Goal: Obtain resource: Obtain resource

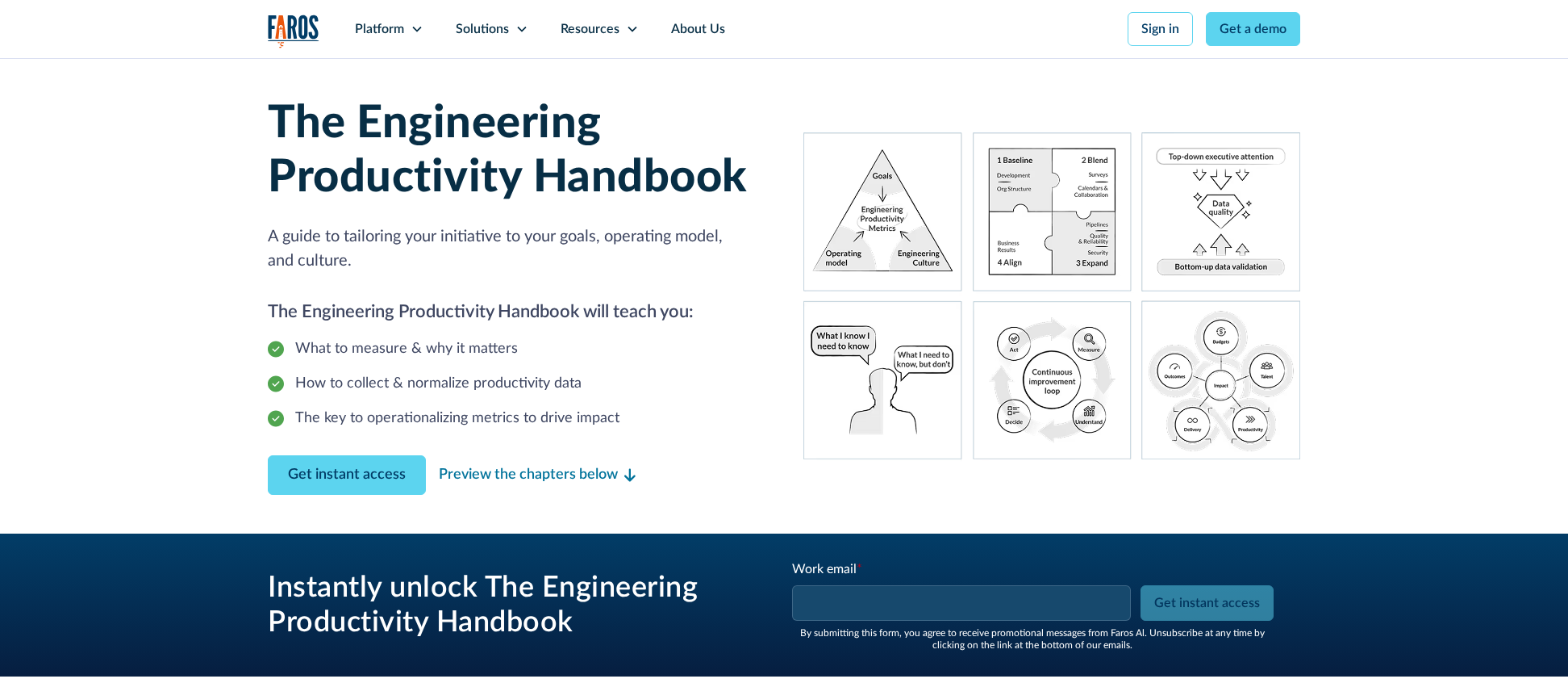
scroll to position [327, 0]
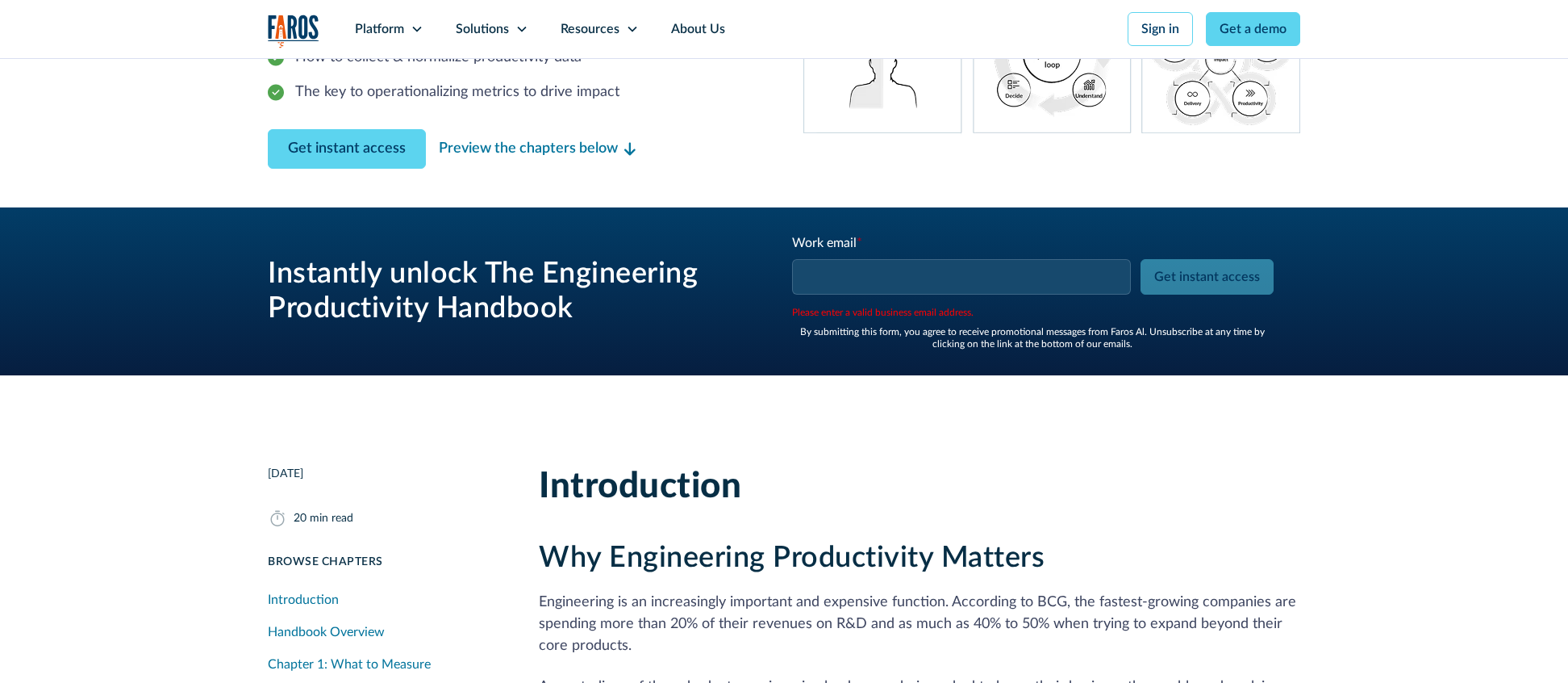
scroll to position [0, 0]
click at [1028, 281] on input "Work email *" at bounding box center [962, 276] width 339 height 35
click at [1008, 271] on input "Work email *" at bounding box center [962, 276] width 339 height 35
click at [895, 271] on input "Work email *" at bounding box center [962, 276] width 339 height 35
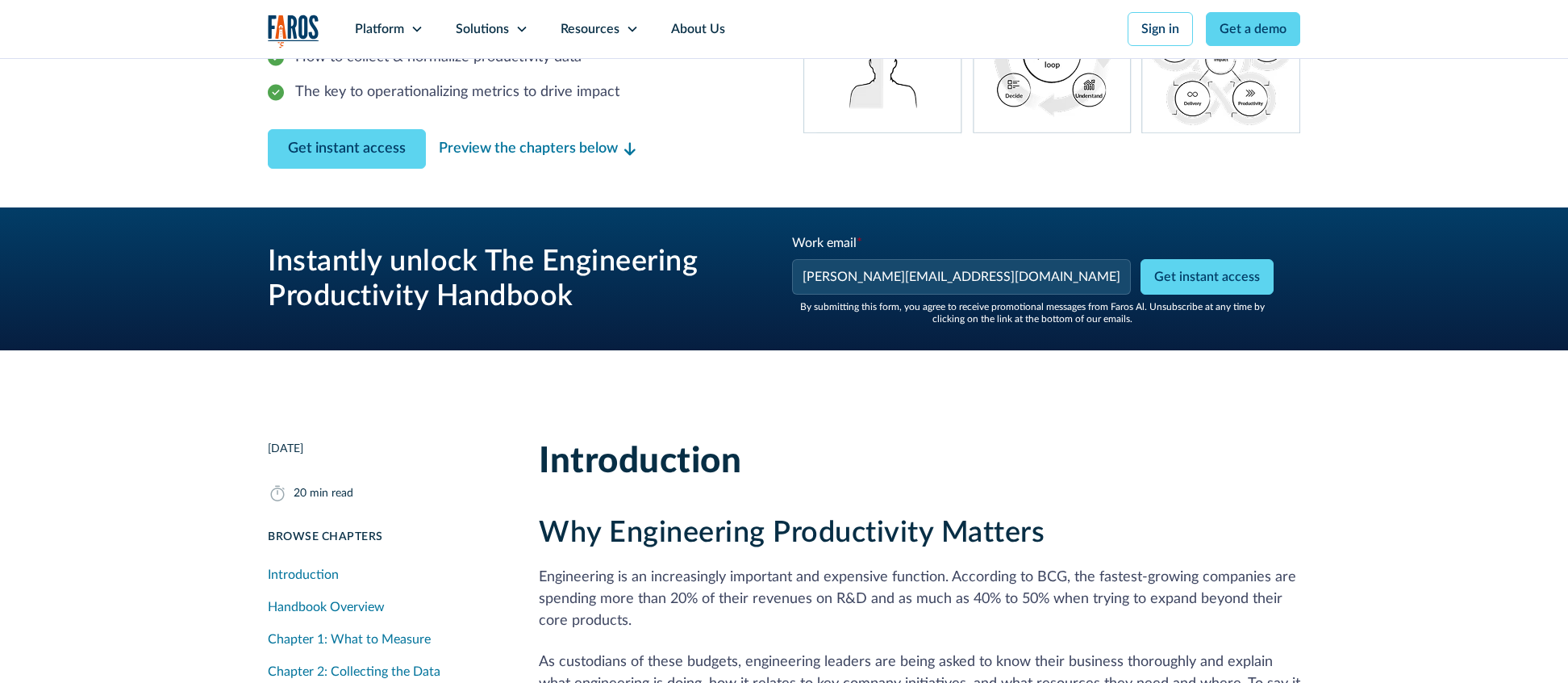
type input "[PERSON_NAME][EMAIL_ADDRESS][DOMAIN_NAME]"
click at [713, 260] on h3 "Instantly unlock The Engineering Productivity Handbook" at bounding box center [510, 279] width 484 height 69
click at [1175, 280] on input "Get instant access" at bounding box center [1207, 276] width 133 height 35
type input "Get instant access"
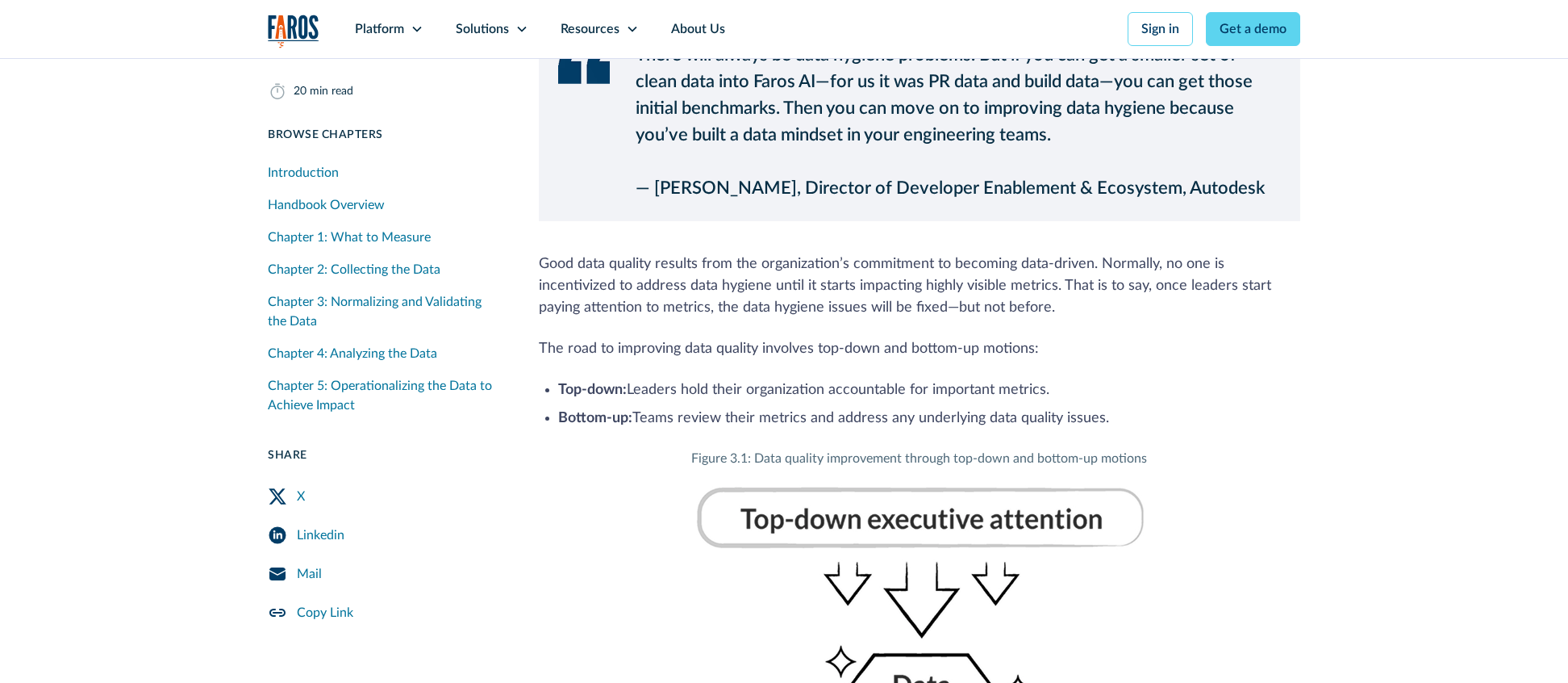
scroll to position [13858, 0]
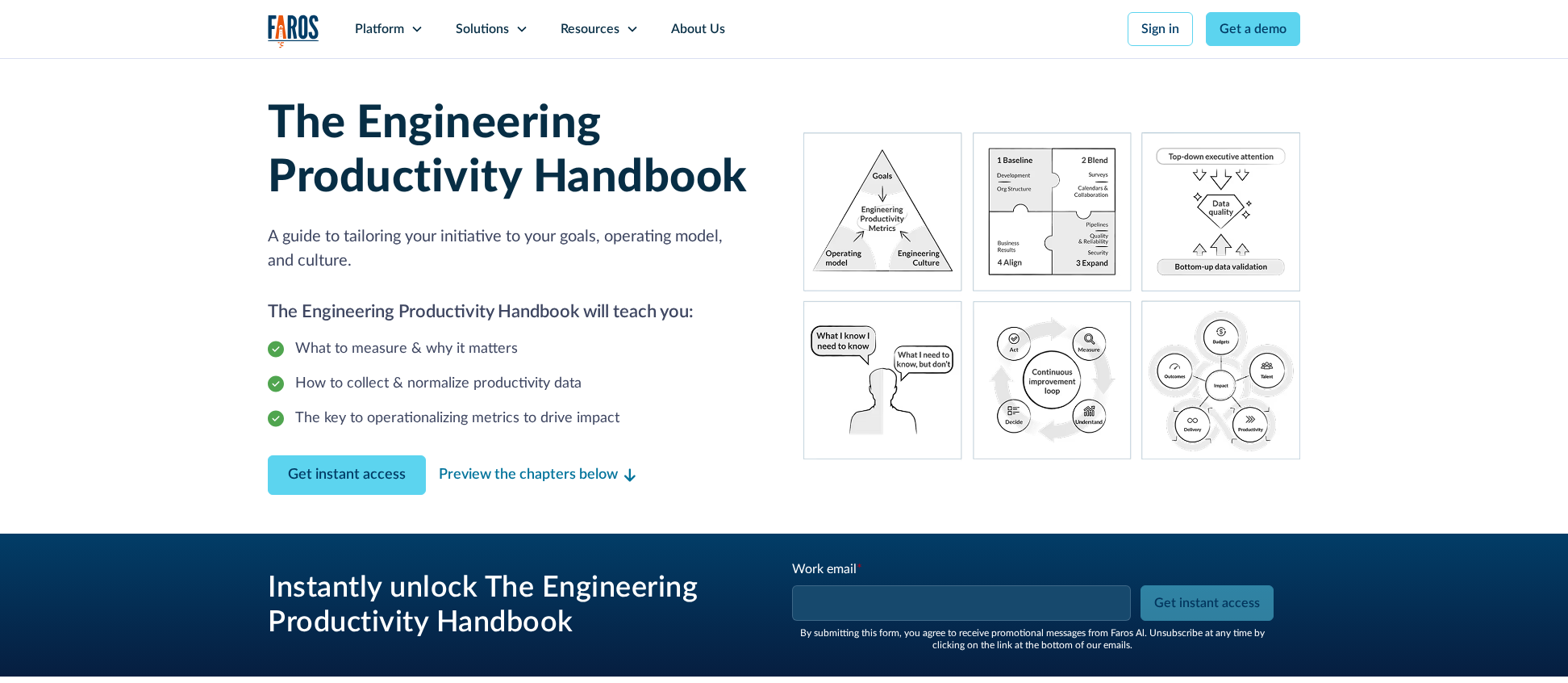
click at [1004, 608] on input "Work email *" at bounding box center [962, 602] width 339 height 35
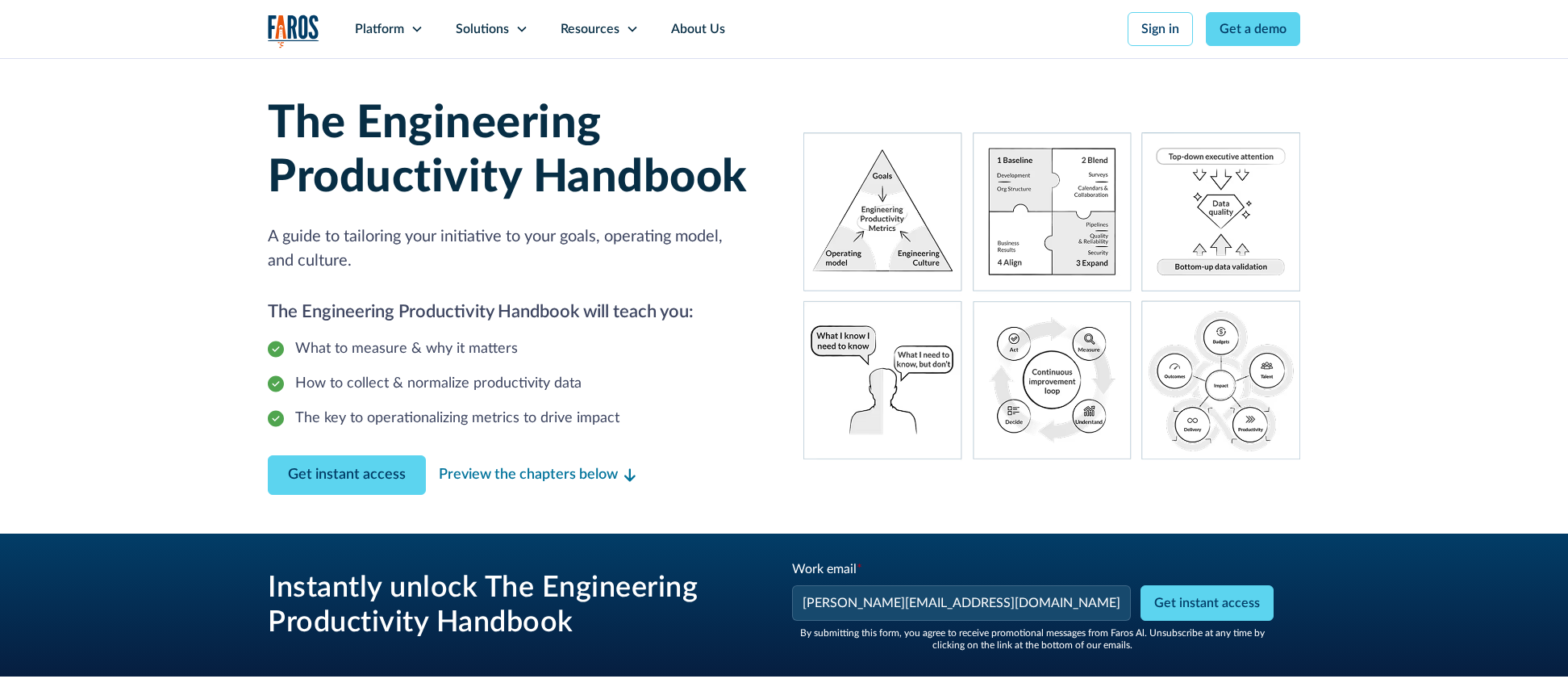
type input "[PERSON_NAME][EMAIL_ADDRESS][DOMAIN_NAME]"
click at [677, 590] on h3 "Instantly unlock The Engineering Productivity Handbook" at bounding box center [510, 605] width 484 height 69
click at [1183, 610] on input "Get instant access" at bounding box center [1207, 602] width 133 height 35
type input "Get instant access"
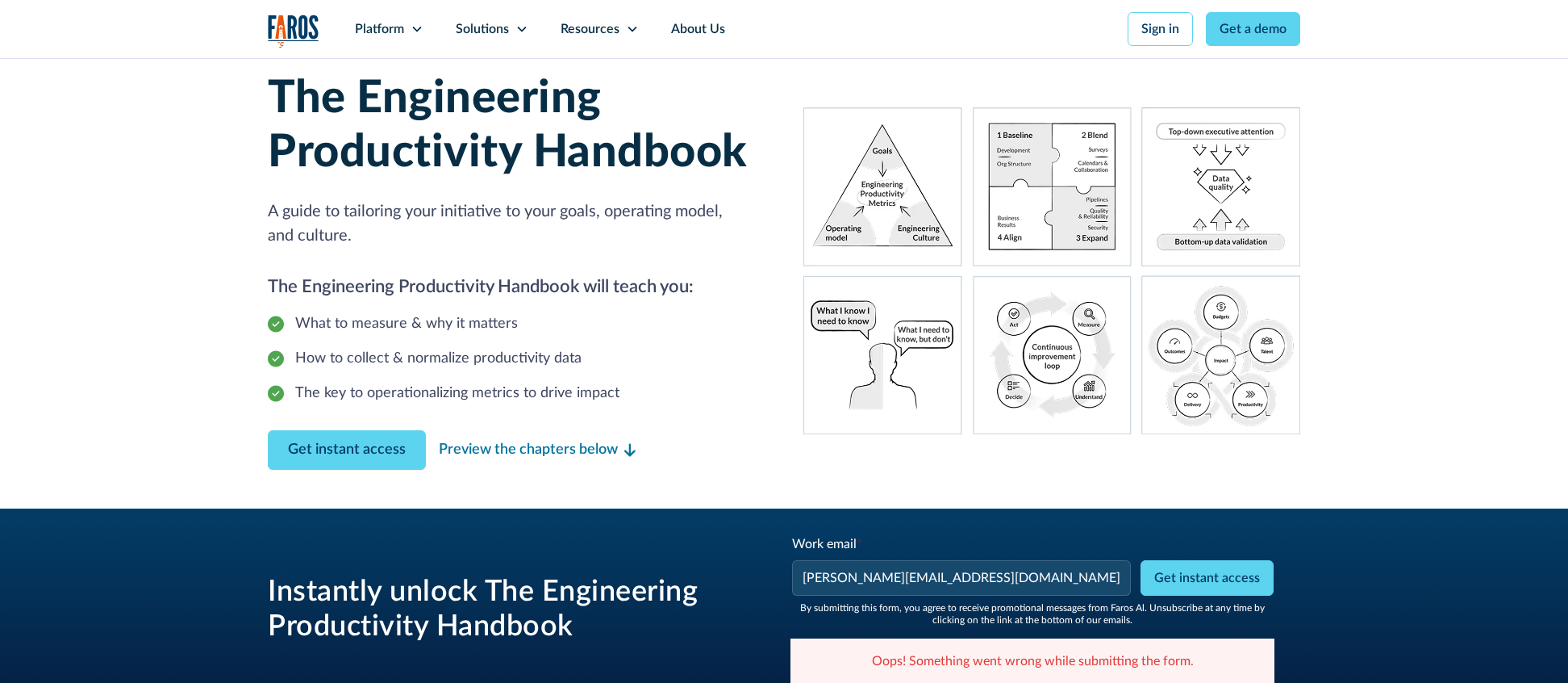
scroll to position [26, 0]
